Goal: Information Seeking & Learning: Learn about a topic

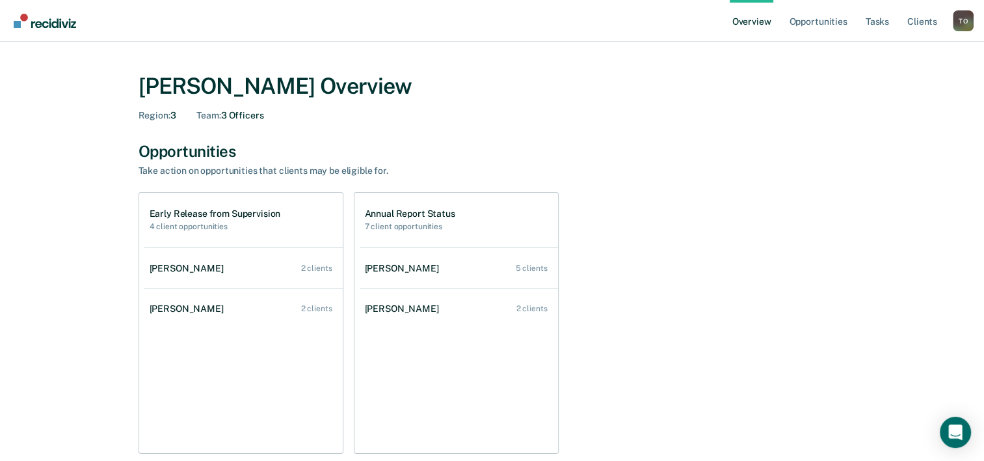
click at [747, 25] on link "Overview" at bounding box center [752, 21] width 44 height 42
click at [740, 25] on link "Overview" at bounding box center [752, 21] width 44 height 42
click at [756, 23] on link "Overview" at bounding box center [752, 21] width 44 height 42
click at [799, 23] on link "Opportunities" at bounding box center [818, 21] width 63 height 42
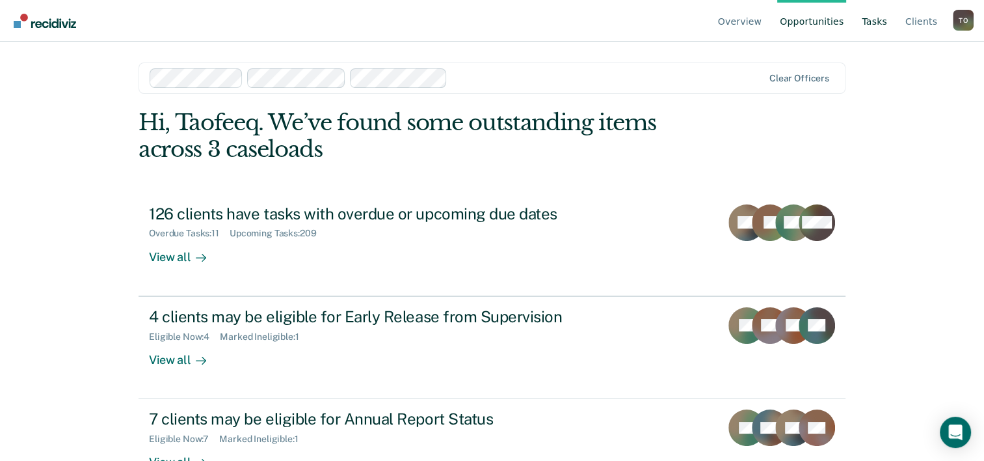
click at [885, 22] on link "Tasks" at bounding box center [875, 21] width 31 height 42
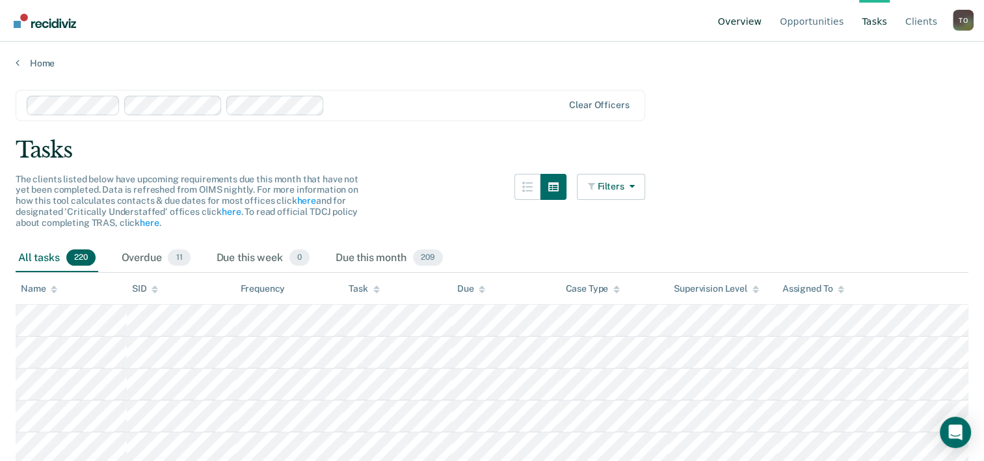
click at [750, 19] on link "Overview" at bounding box center [740, 21] width 49 height 42
